Goal: Transaction & Acquisition: Purchase product/service

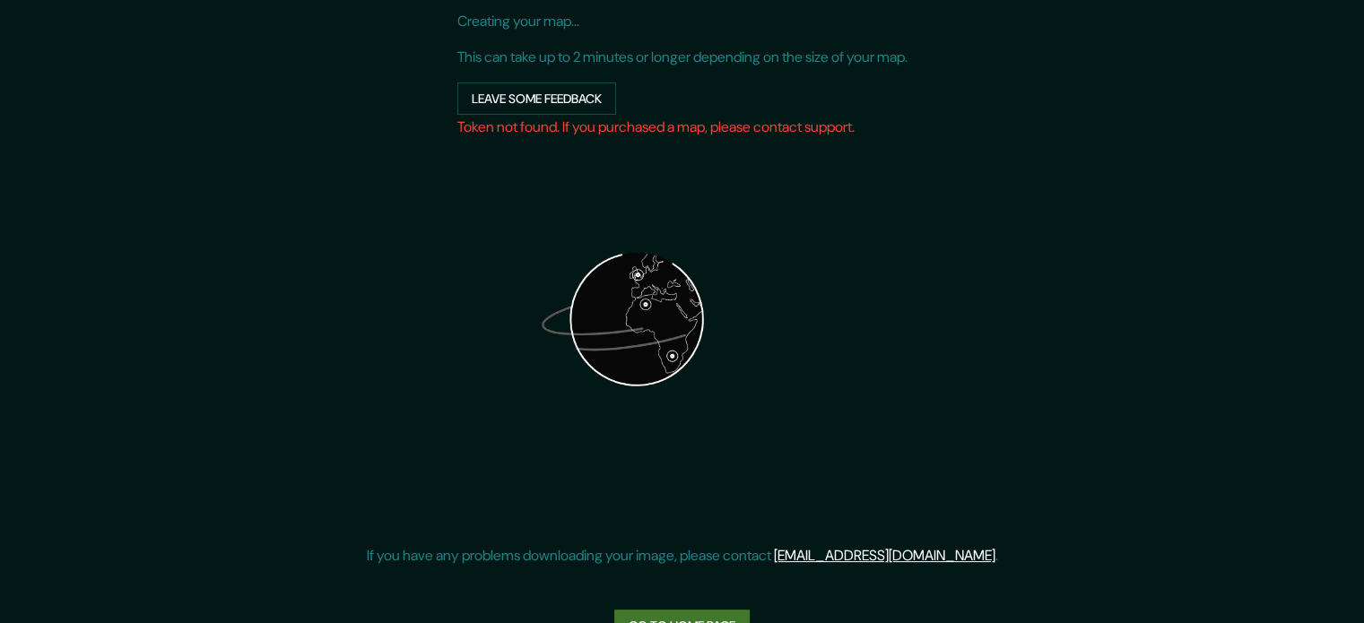
scroll to position [227, 0]
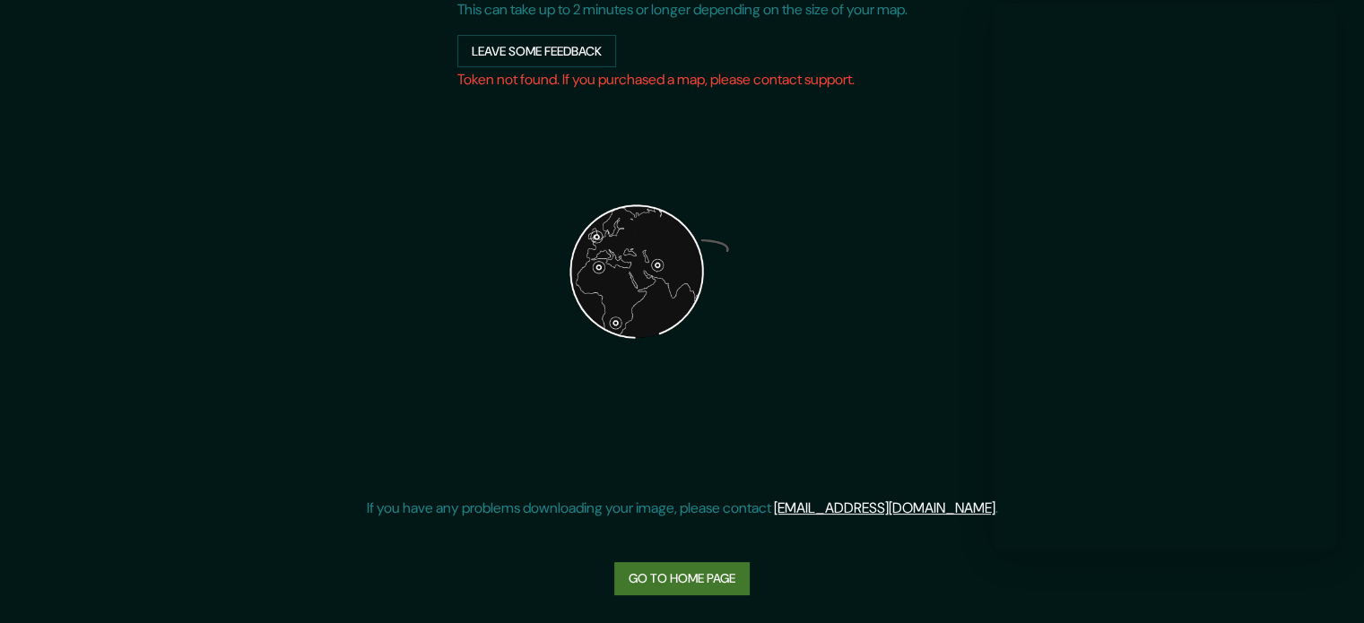
click at [660, 574] on link "Go to home page" at bounding box center [681, 578] width 135 height 33
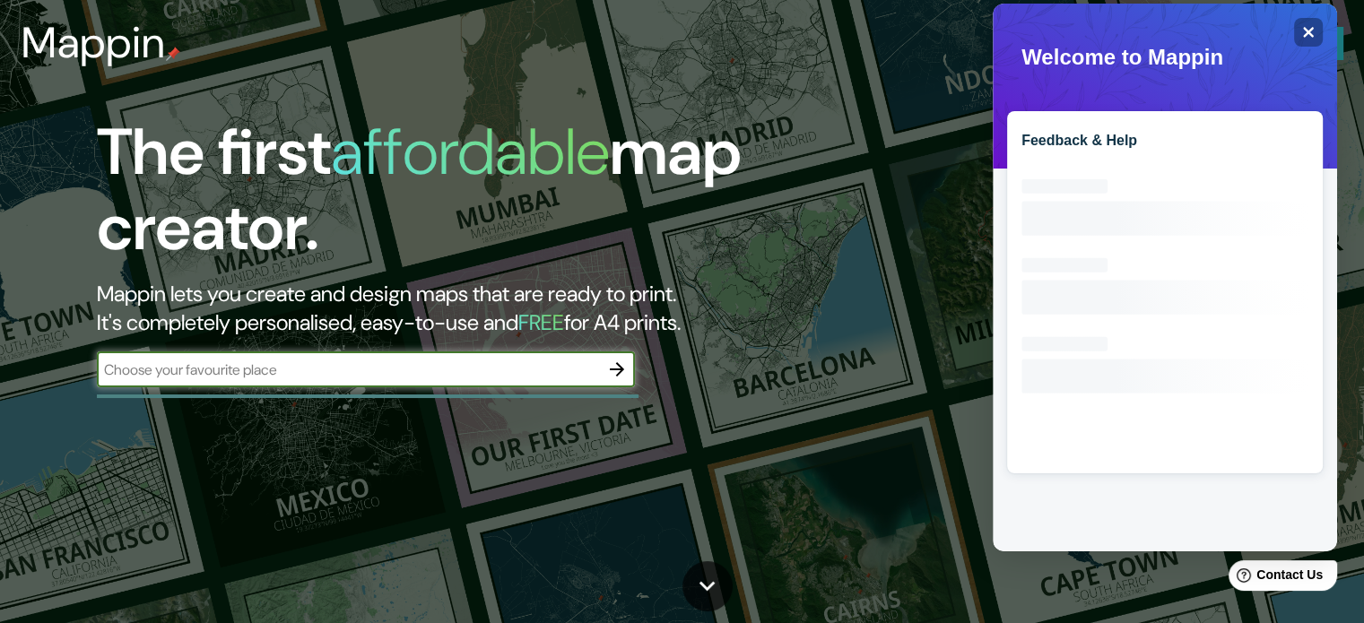
drag, startPoint x: 258, startPoint y: 366, endPoint x: 248, endPoint y: 361, distance: 12.0
click at [258, 366] on input "text" at bounding box center [348, 370] width 502 height 21
type input "istanbul kartal"
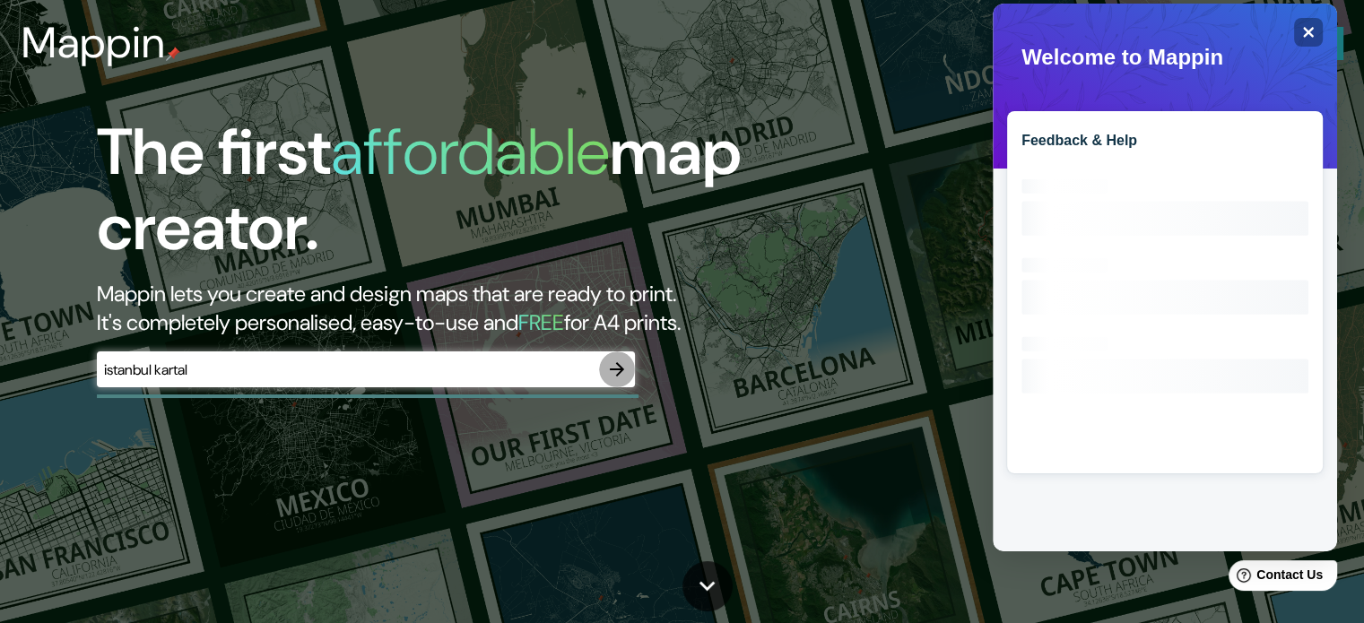
click at [626, 364] on icon "button" at bounding box center [617, 370] width 22 height 22
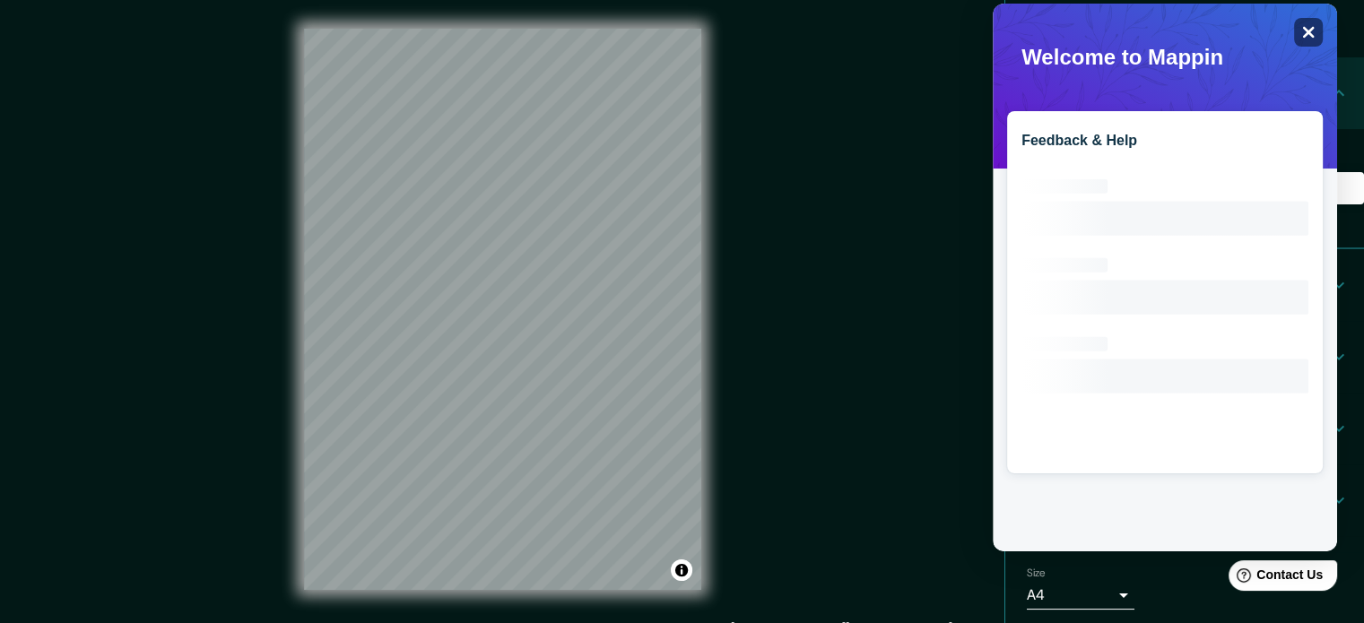
click at [1315, 19] on div "Close" at bounding box center [1308, 32] width 29 height 29
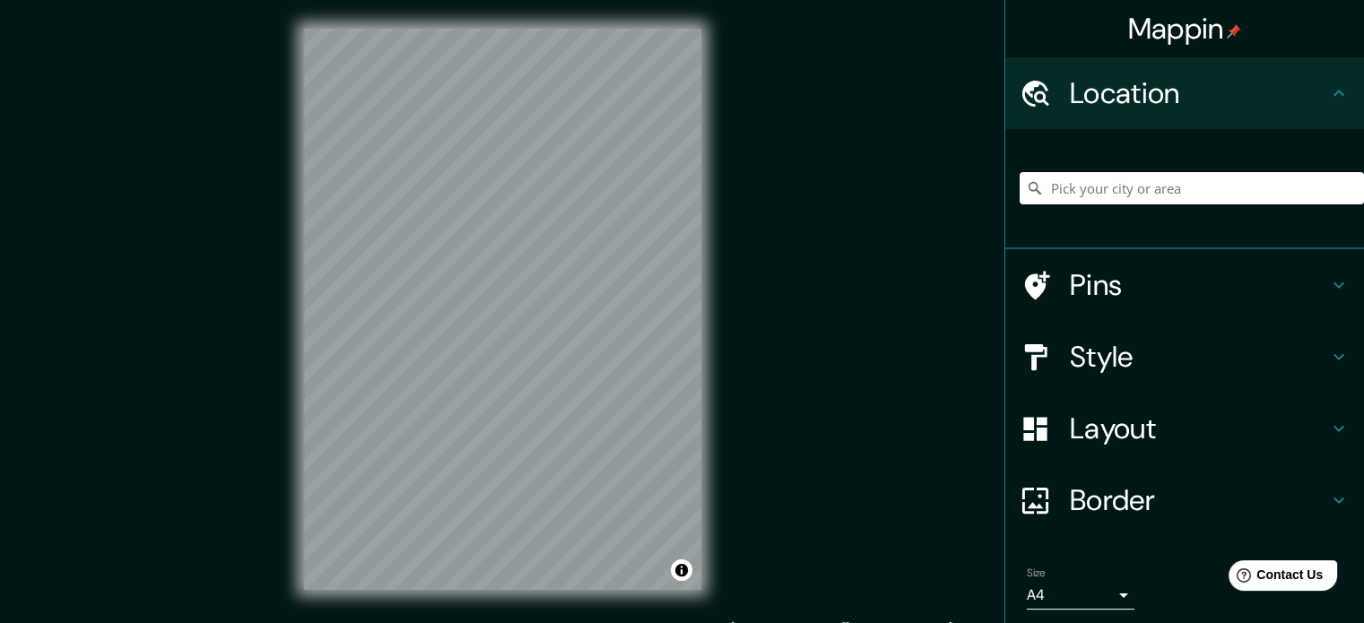
click at [1097, 593] on body "Mappin Location Pins Style Layout Border Choose a border. Hint : you can make l…" at bounding box center [682, 311] width 1364 height 623
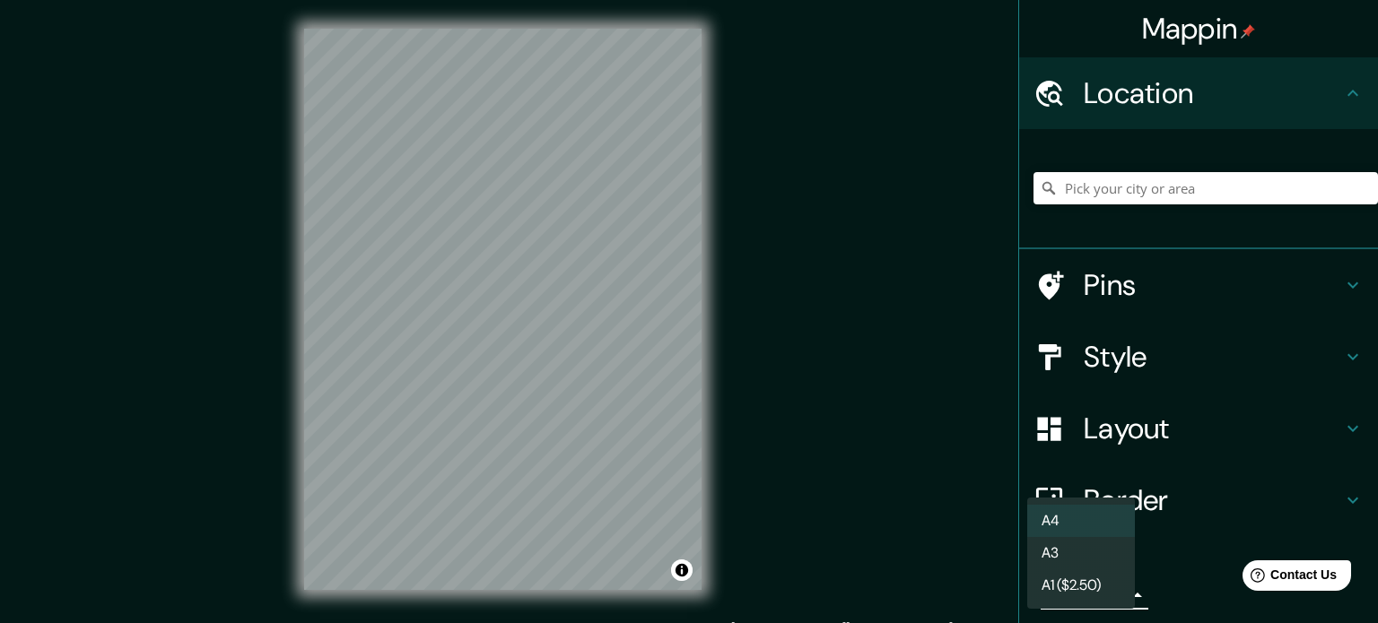
click at [1192, 598] on div at bounding box center [689, 311] width 1378 height 623
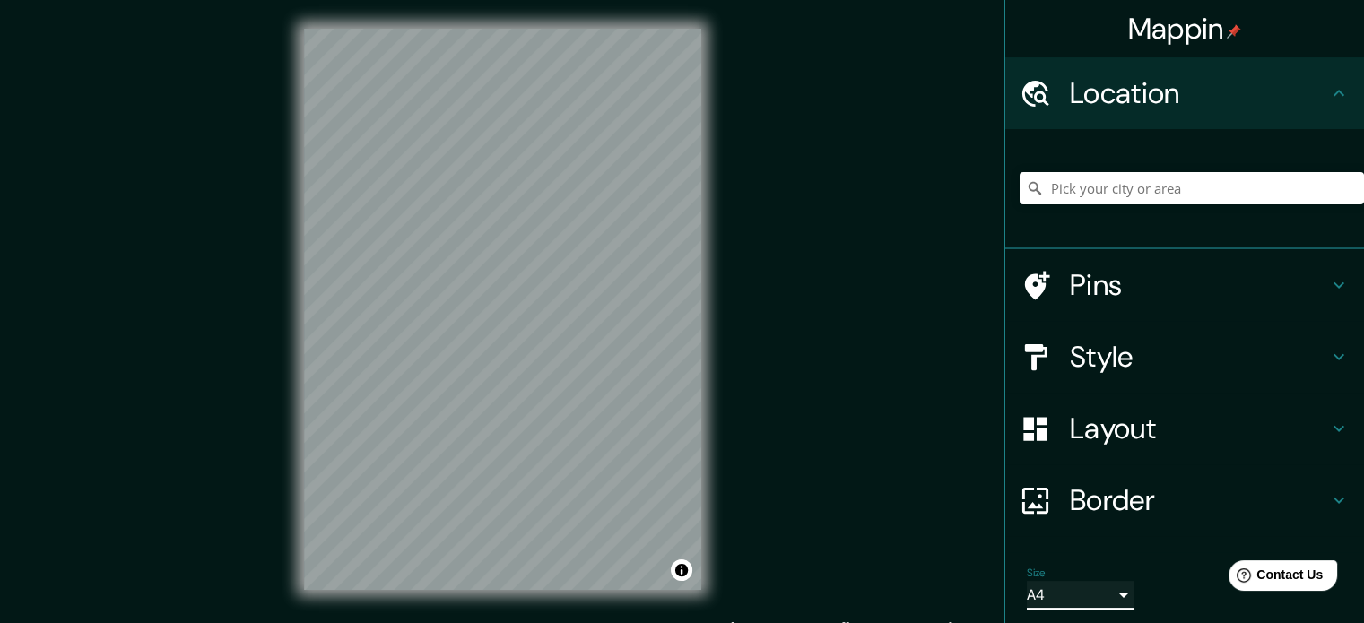
scroll to position [61, 0]
